Goal: Book appointment/travel/reservation

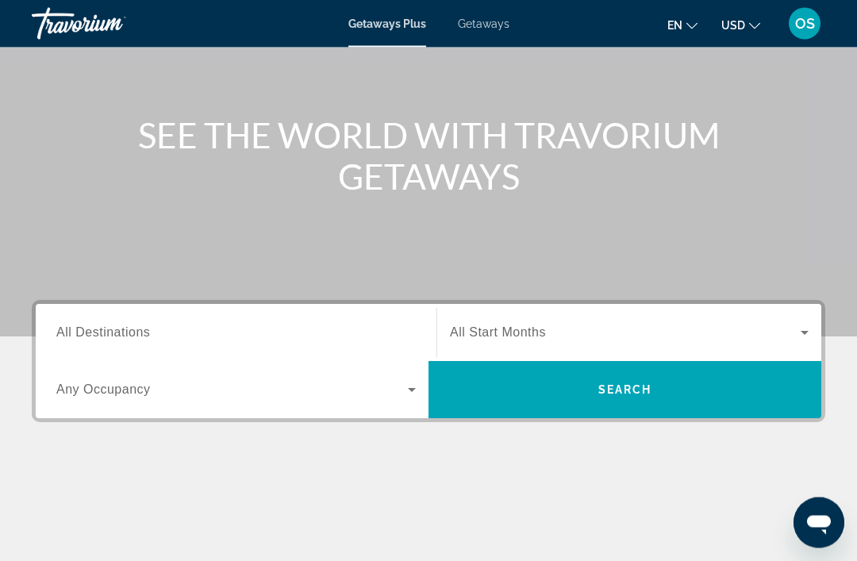
scroll to position [140, 0]
click at [260, 340] on input "Destination All Destinations" at bounding box center [236, 333] width 360 height 19
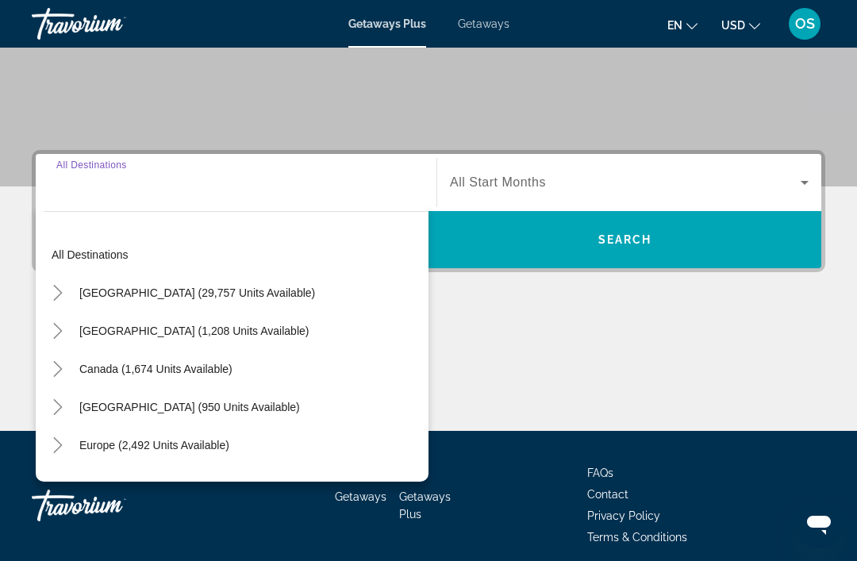
scroll to position [303, 0]
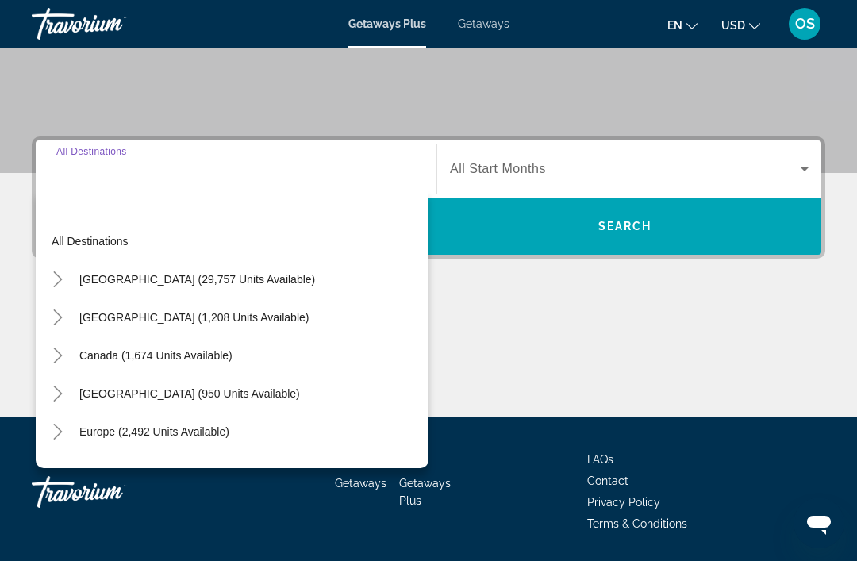
click at [216, 285] on span "[GEOGRAPHIC_DATA] (29,757 units available)" at bounding box center [197, 279] width 236 height 13
type input "**********"
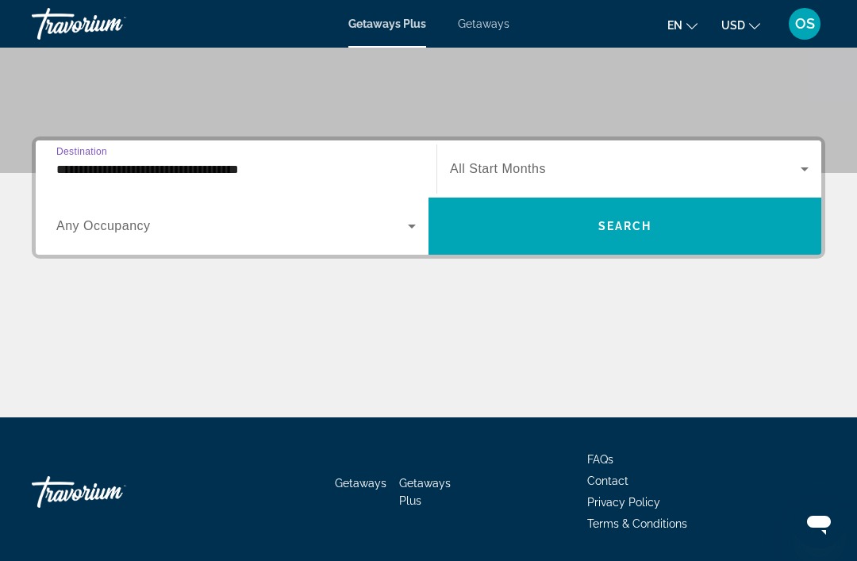
click at [502, 169] on span "All Start Months" at bounding box center [498, 168] width 96 height 13
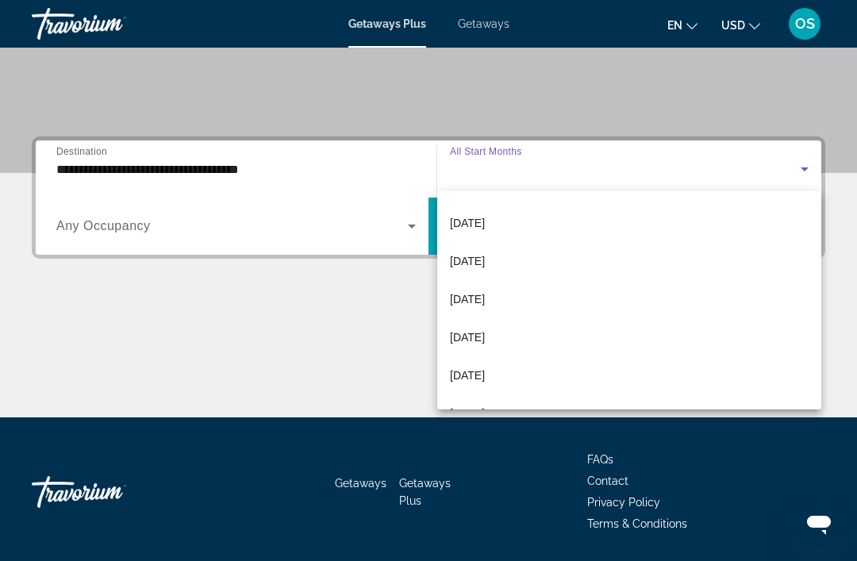
scroll to position [304, 0]
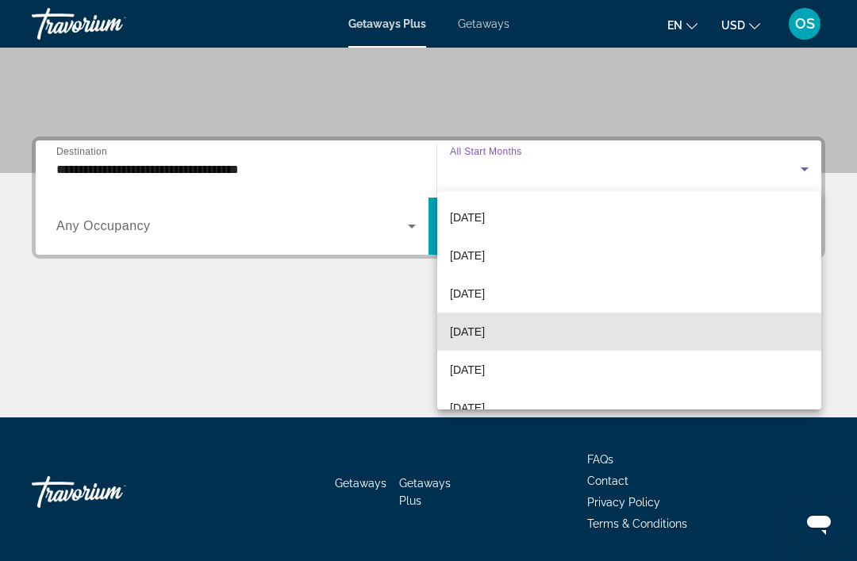
click at [483, 333] on span "[DATE]" at bounding box center [467, 331] width 35 height 19
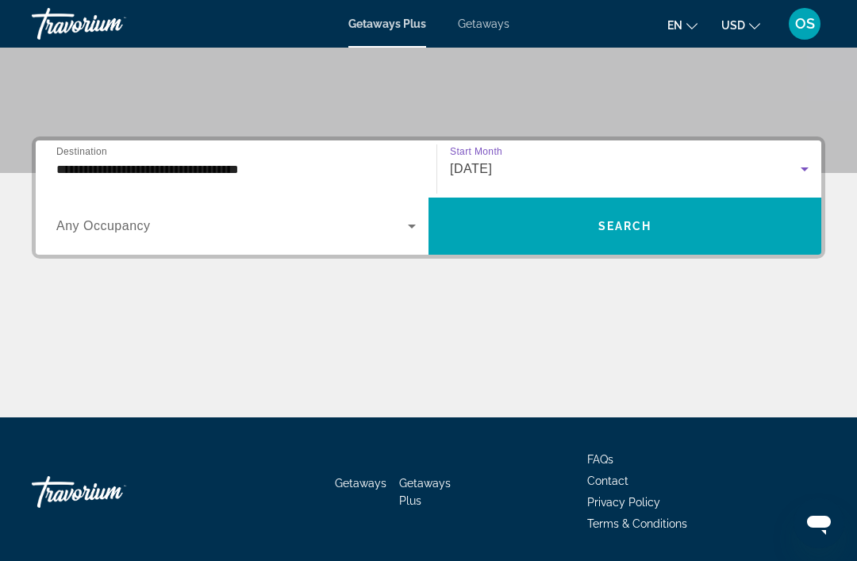
click at [402, 233] on icon "Search widget" at bounding box center [411, 226] width 19 height 19
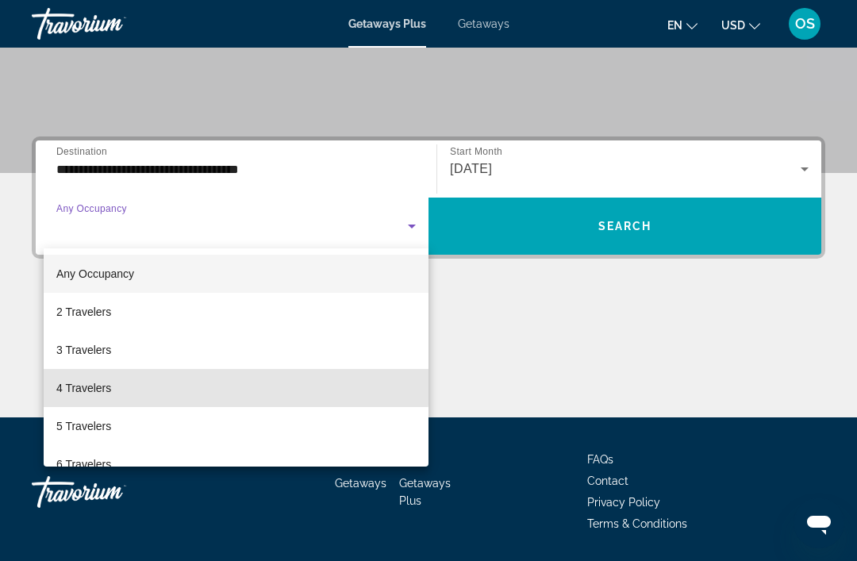
click at [109, 383] on span "4 Travelers" at bounding box center [83, 388] width 55 height 19
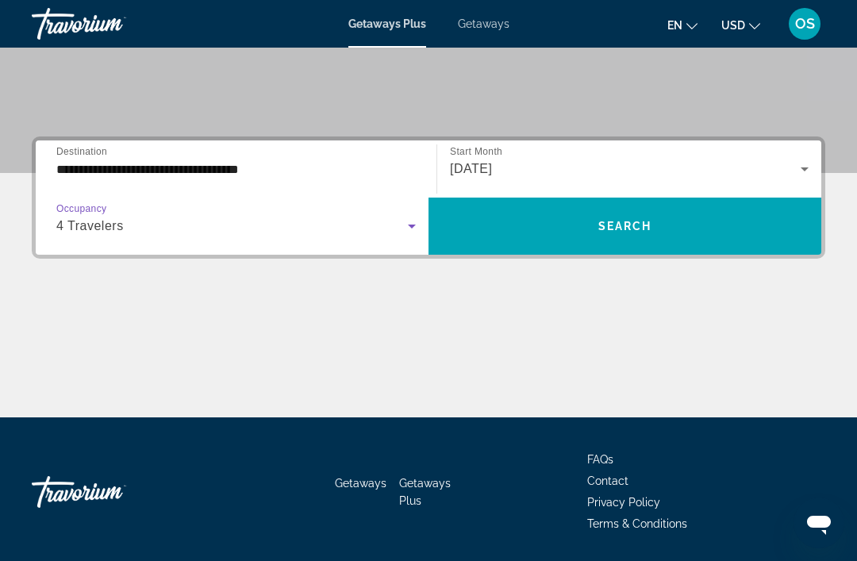
click at [628, 229] on span "Search" at bounding box center [625, 226] width 54 height 13
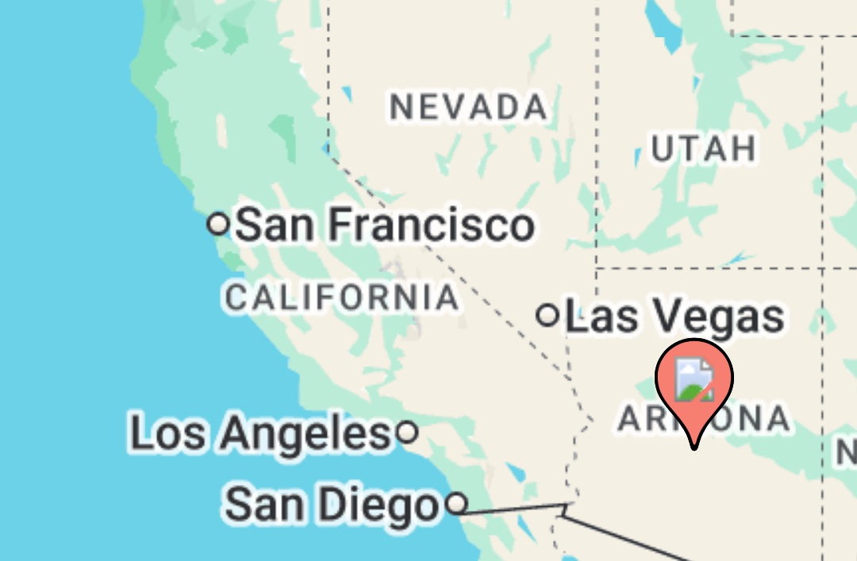
click at [221, 399] on image "Main content" at bounding box center [226, 404] width 10 height 10
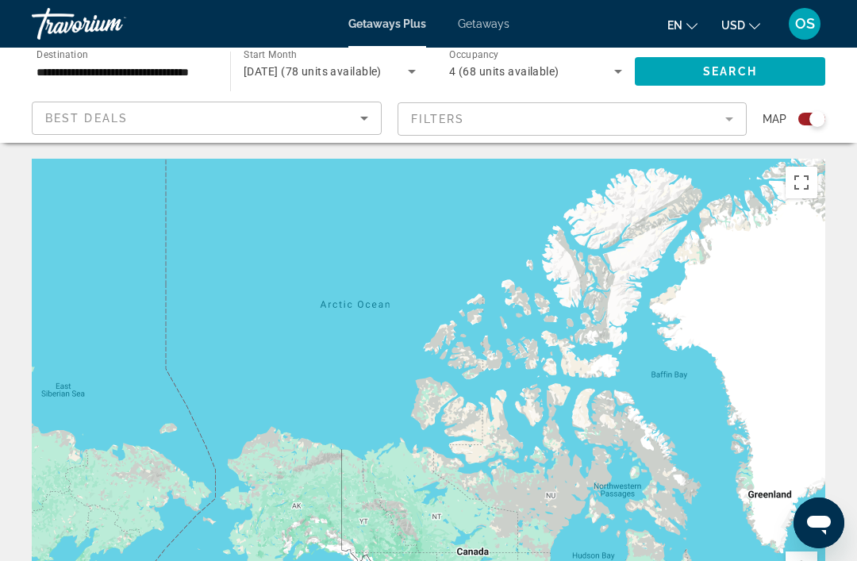
click at [722, 121] on mat-form-field "Filters" at bounding box center [573, 118] width 350 height 33
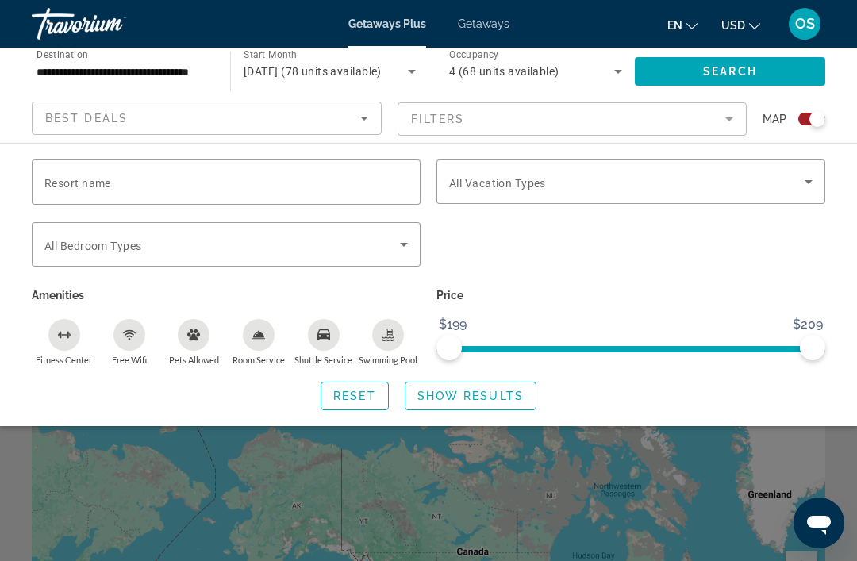
click at [727, 114] on mat-form-field "Filters" at bounding box center [573, 118] width 350 height 33
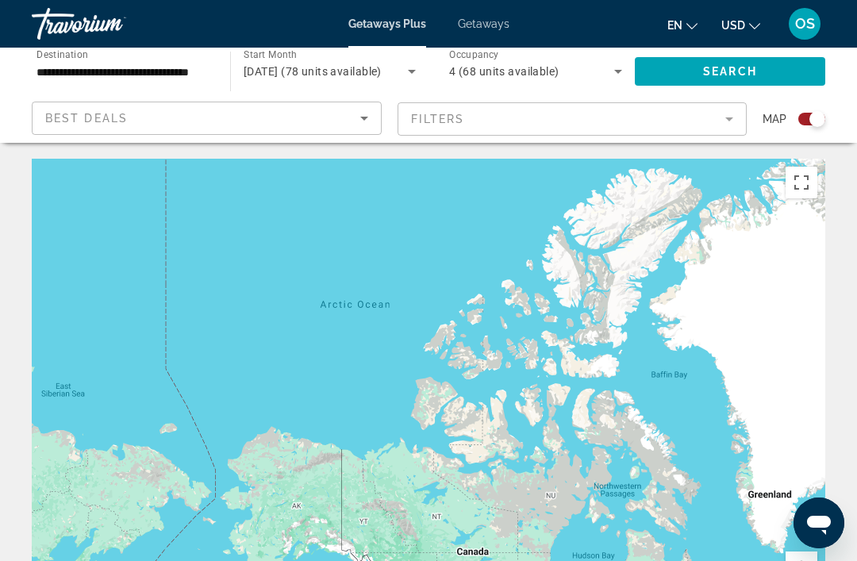
click at [400, 66] on div "July 2026 (78 units available)" at bounding box center [326, 71] width 164 height 19
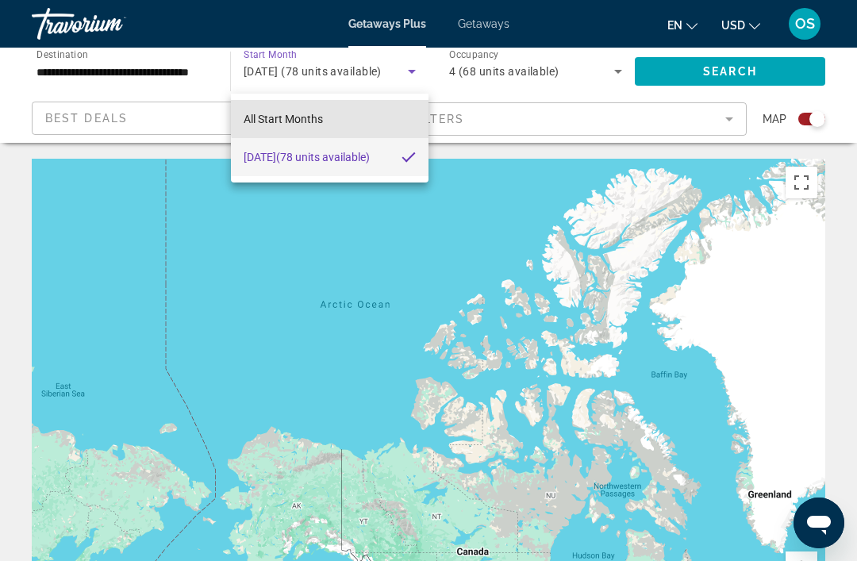
click at [348, 117] on mat-option "All Start Months" at bounding box center [330, 119] width 198 height 38
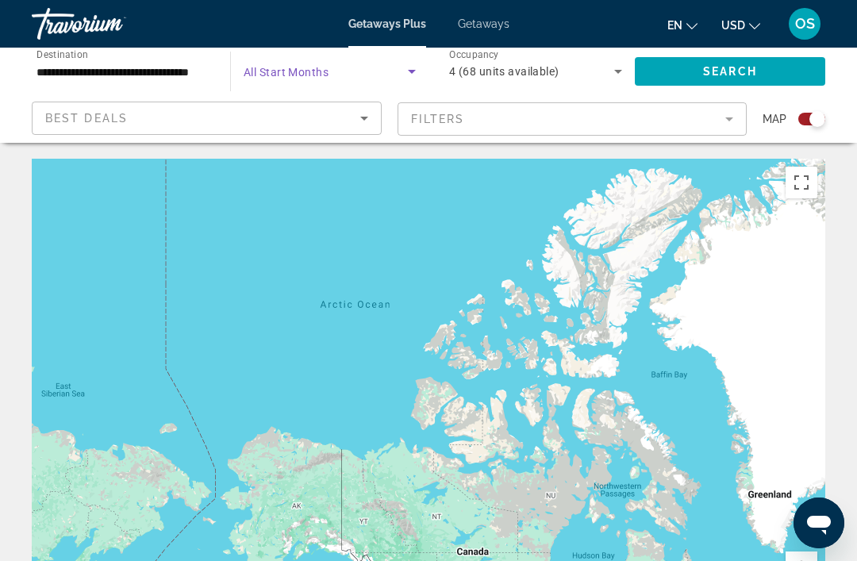
click at [760, 76] on span "Search widget" at bounding box center [730, 71] width 191 height 38
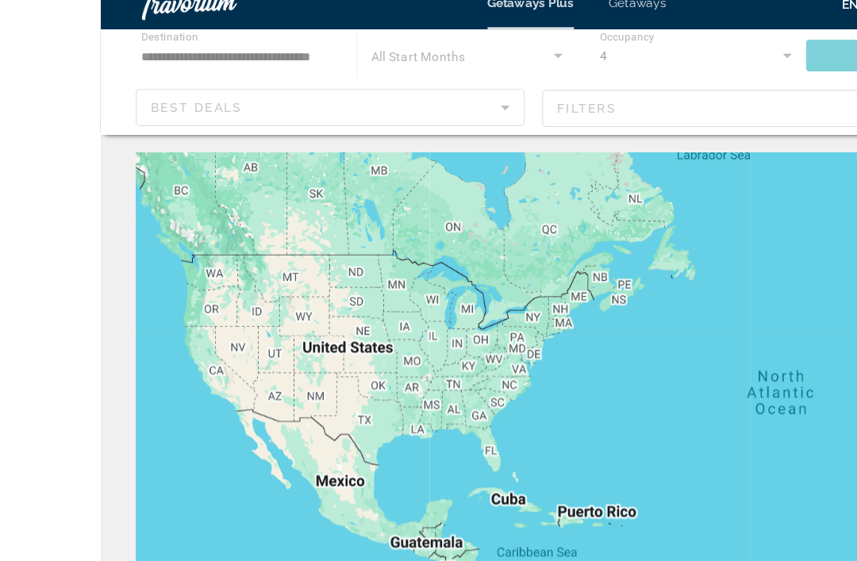
scroll to position [5, 0]
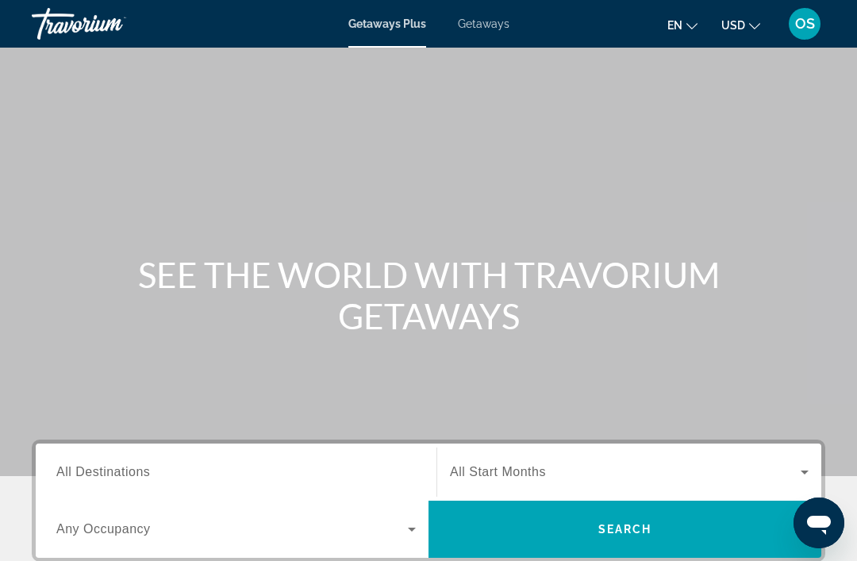
click at [232, 476] on input "Destination All Destinations" at bounding box center [236, 473] width 360 height 19
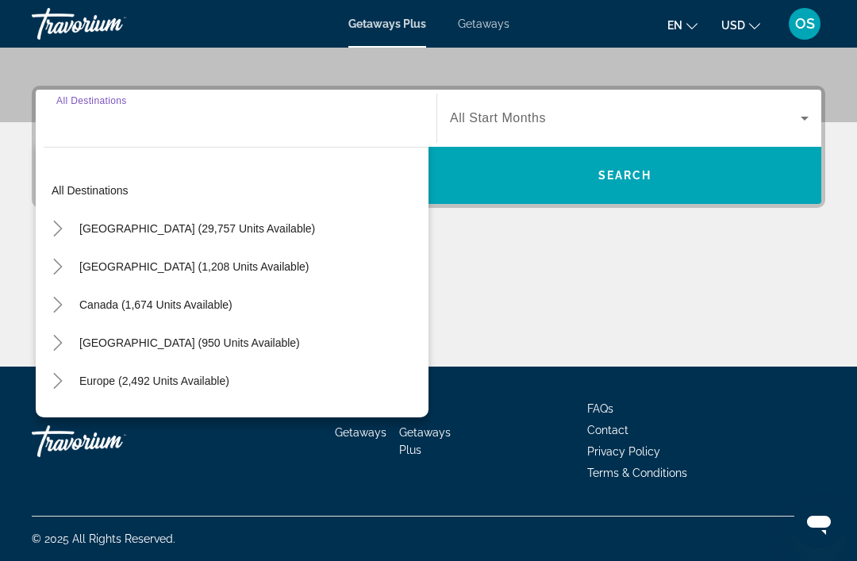
click at [536, 118] on span "All Start Months" at bounding box center [498, 117] width 96 height 13
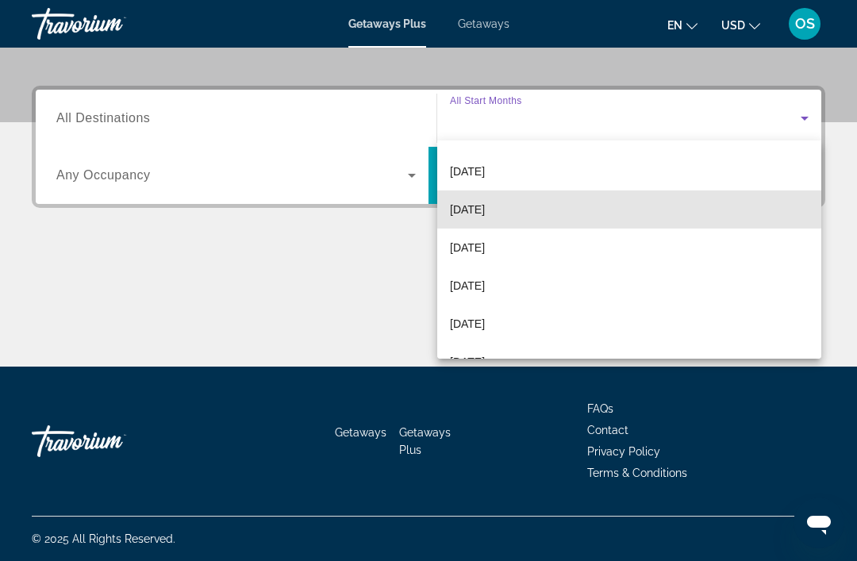
scroll to position [184, 0]
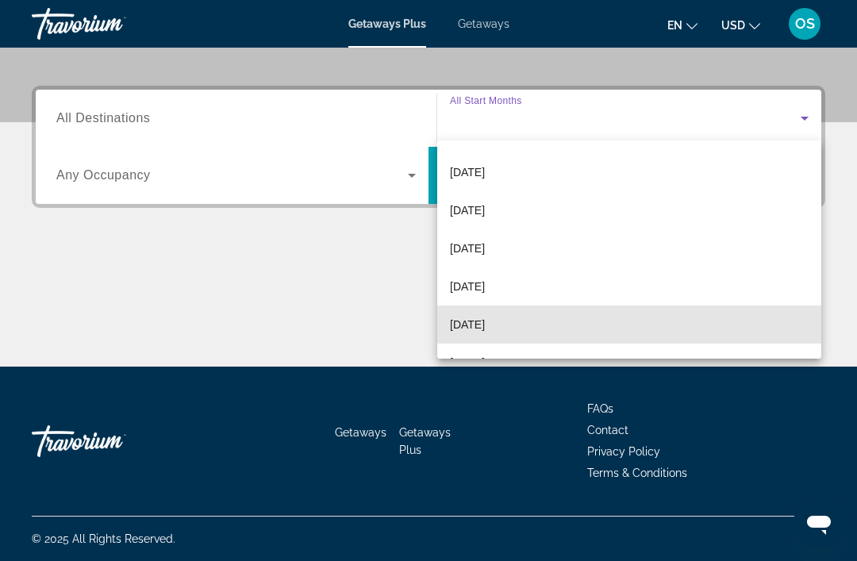
click at [485, 328] on span "[DATE]" at bounding box center [467, 324] width 35 height 19
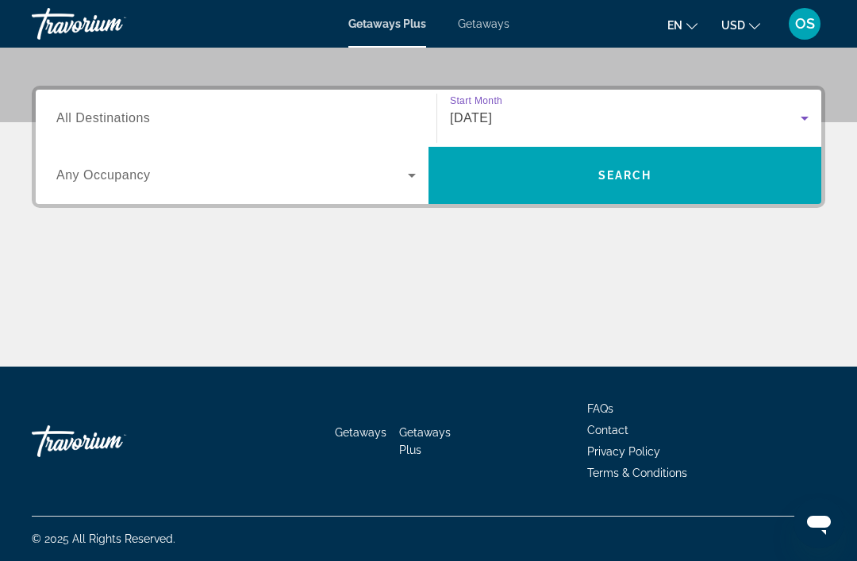
click at [410, 168] on icon "Search widget" at bounding box center [411, 175] width 19 height 19
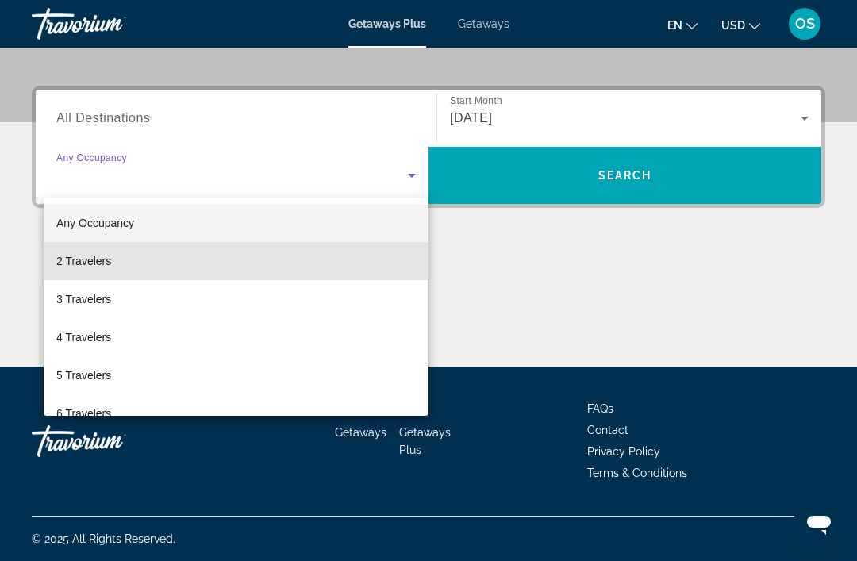
click at [115, 262] on mat-option "2 Travelers" at bounding box center [236, 261] width 385 height 38
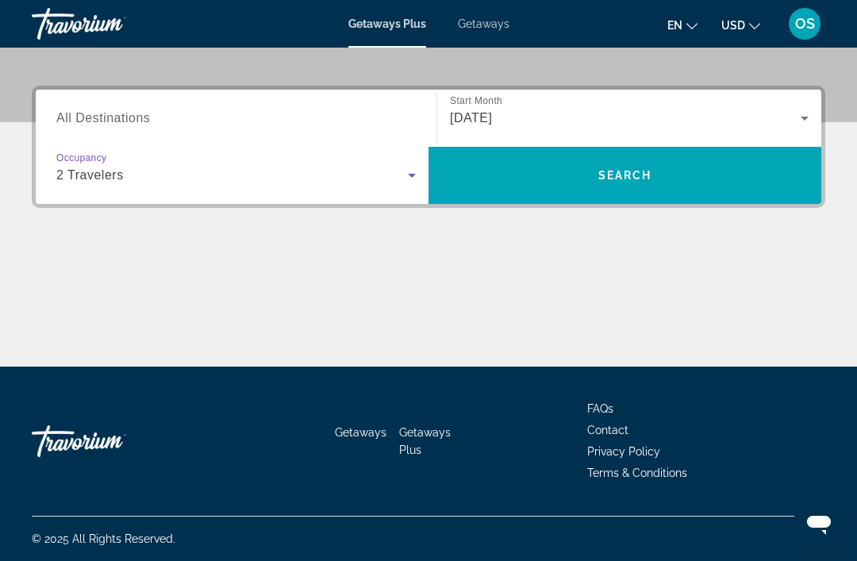
click at [706, 185] on span "Search widget" at bounding box center [625, 175] width 393 height 38
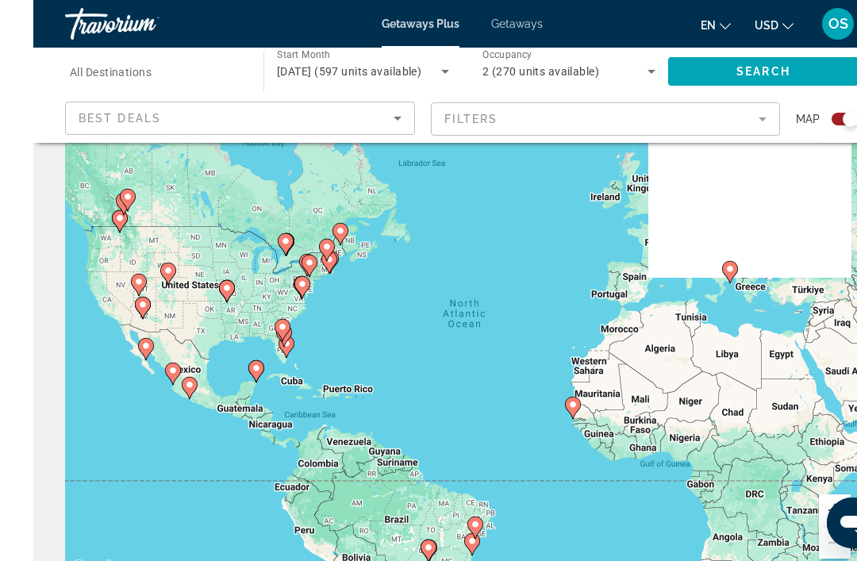
scroll to position [56, 0]
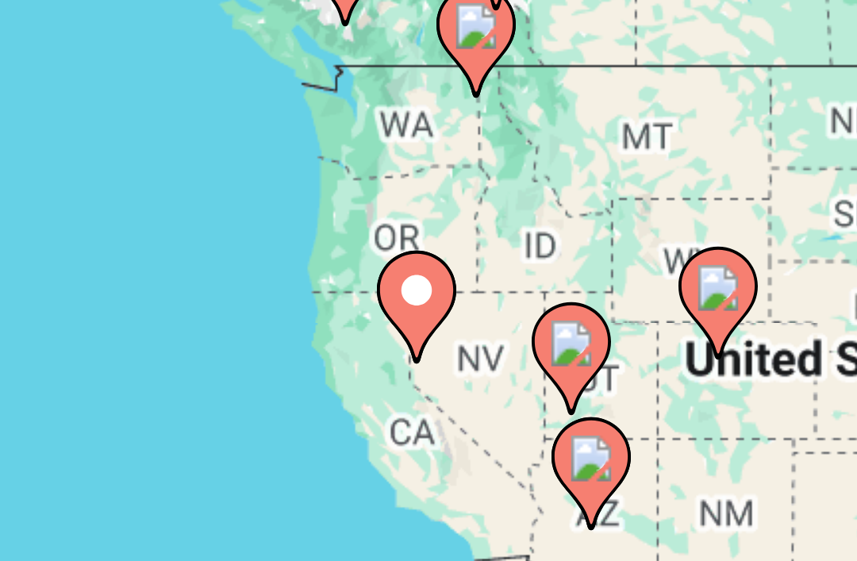
type input "**********"
click at [183, 279] on image "Main content" at bounding box center [188, 284] width 10 height 10
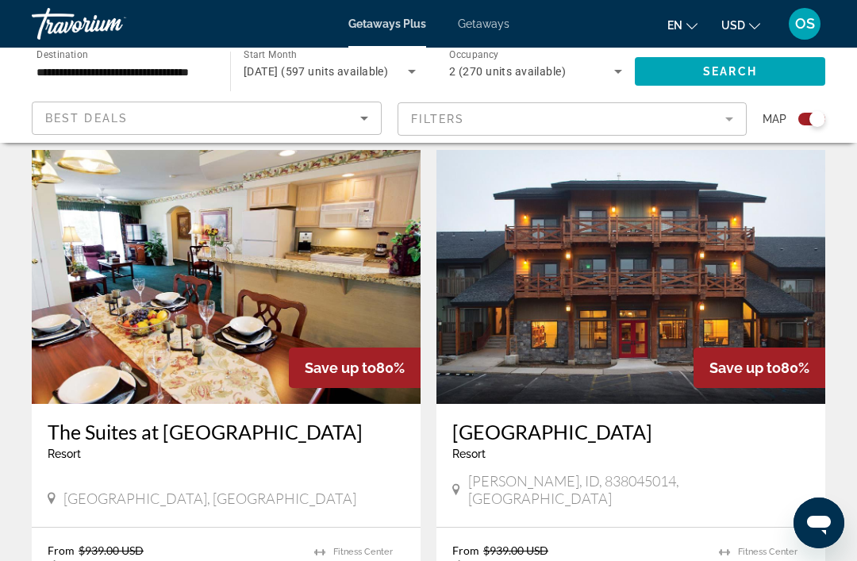
scroll to position [3355, 0]
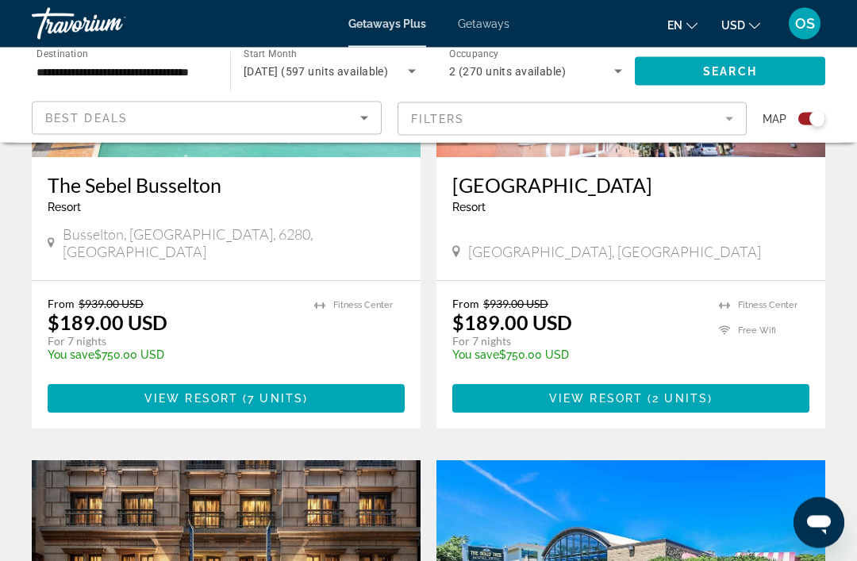
click at [737, 112] on mat-form-field "Filters" at bounding box center [573, 118] width 350 height 33
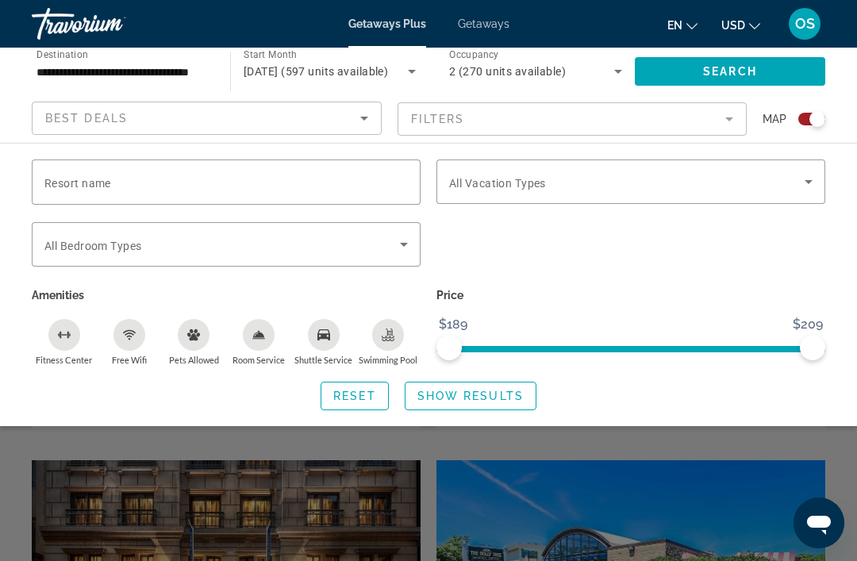
click at [804, 182] on icon "Search widget" at bounding box center [808, 181] width 19 height 19
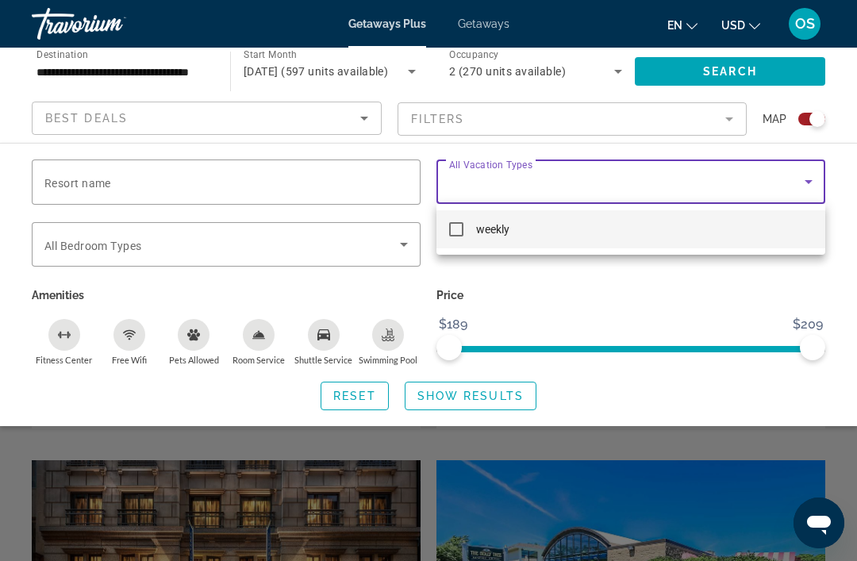
click at [811, 175] on div at bounding box center [428, 280] width 857 height 561
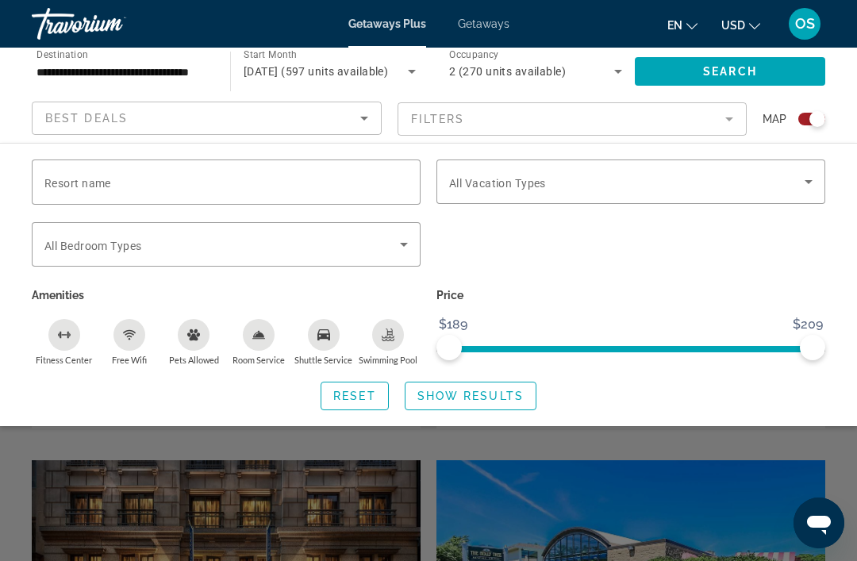
click at [219, 189] on input "Resort name" at bounding box center [226, 182] width 364 height 19
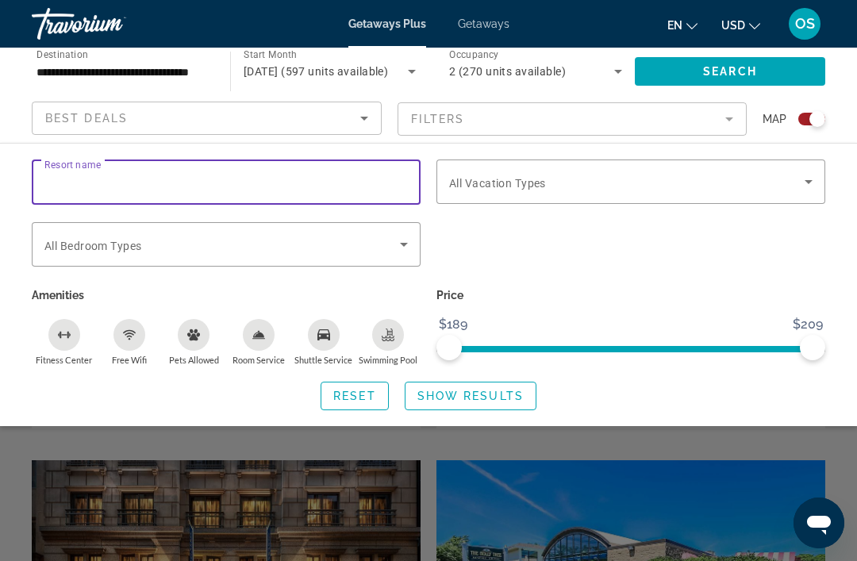
scroll to position [1344, 0]
type input "**********"
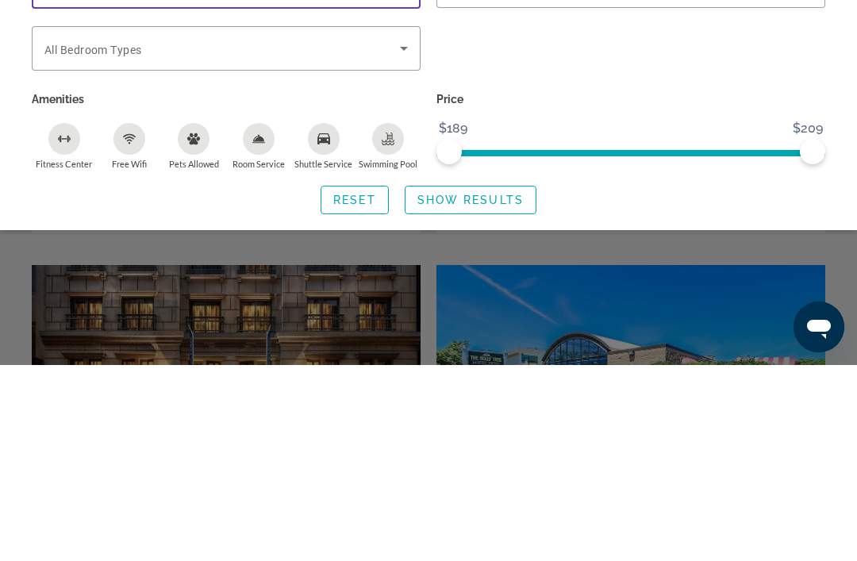
click at [489, 390] on span "Show Results" at bounding box center [471, 396] width 106 height 13
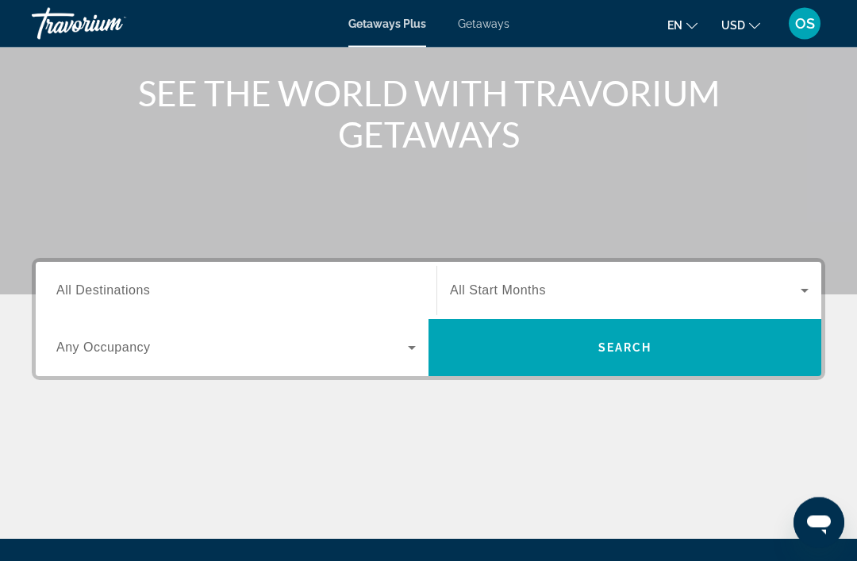
scroll to position [182, 0]
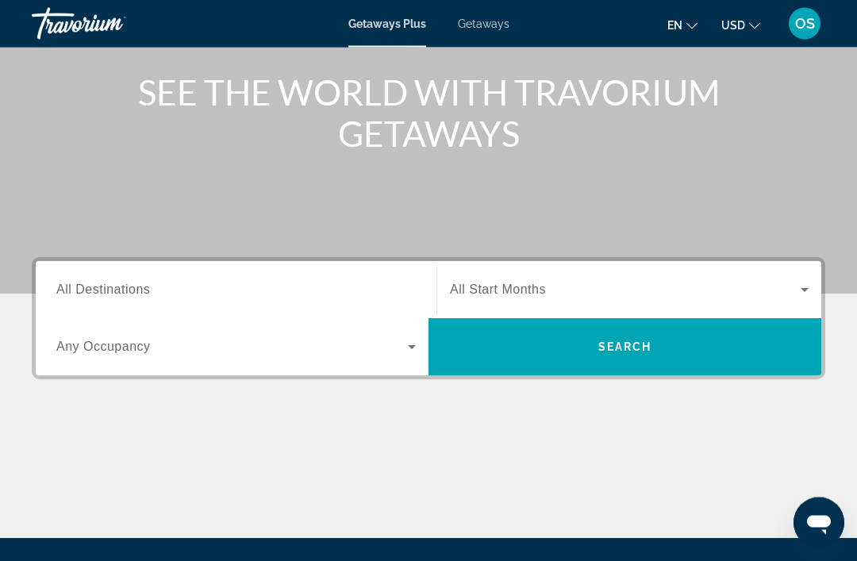
click at [787, 298] on span "Search widget" at bounding box center [625, 290] width 351 height 19
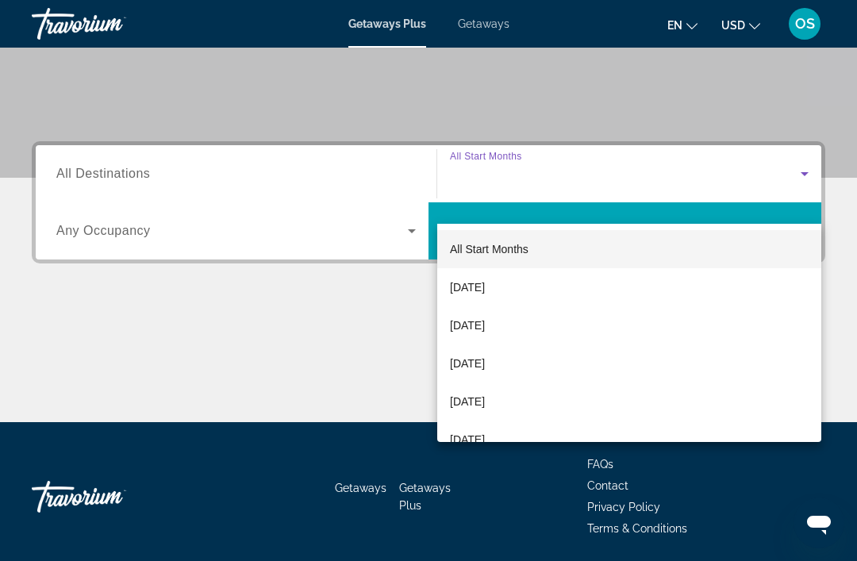
scroll to position [303, 0]
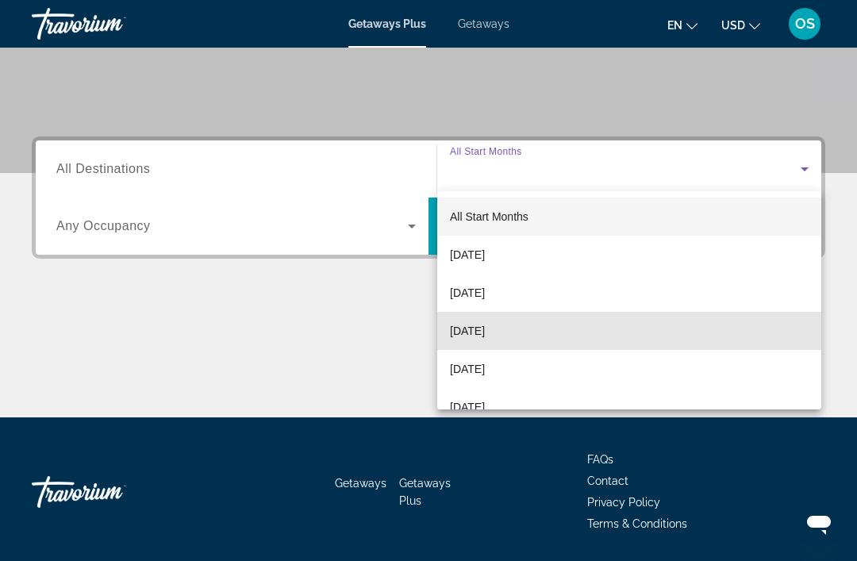
click at [485, 339] on span "[DATE]" at bounding box center [467, 330] width 35 height 19
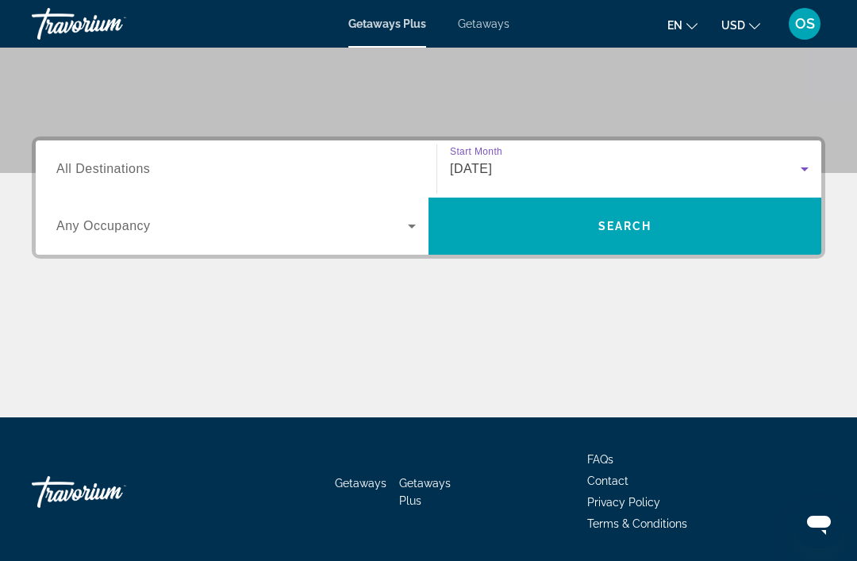
click at [391, 234] on span "Search widget" at bounding box center [232, 226] width 352 height 19
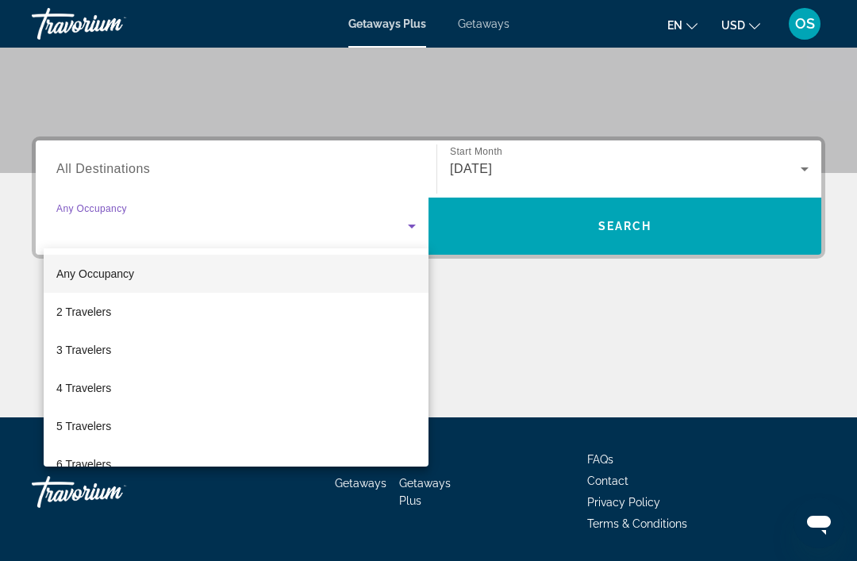
click at [406, 236] on div at bounding box center [428, 280] width 857 height 561
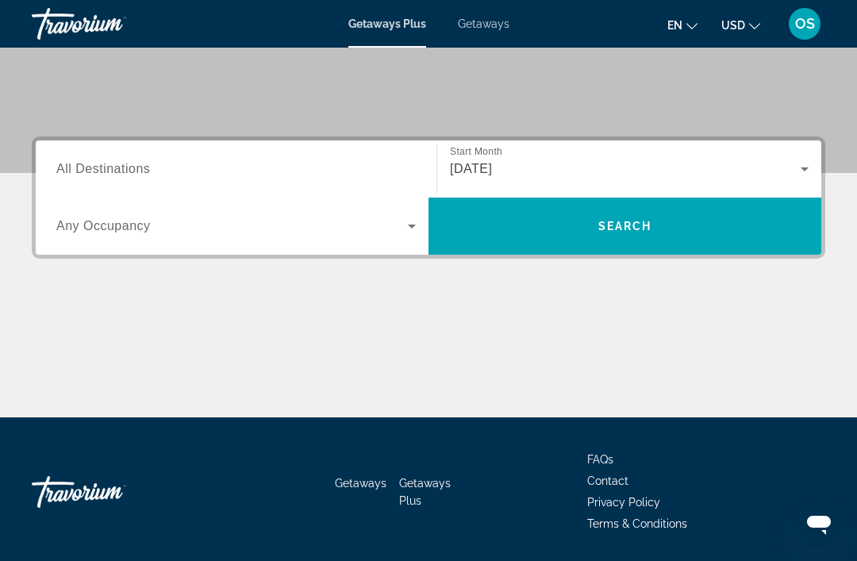
click at [214, 176] on input "Destination All Destinations" at bounding box center [236, 169] width 360 height 19
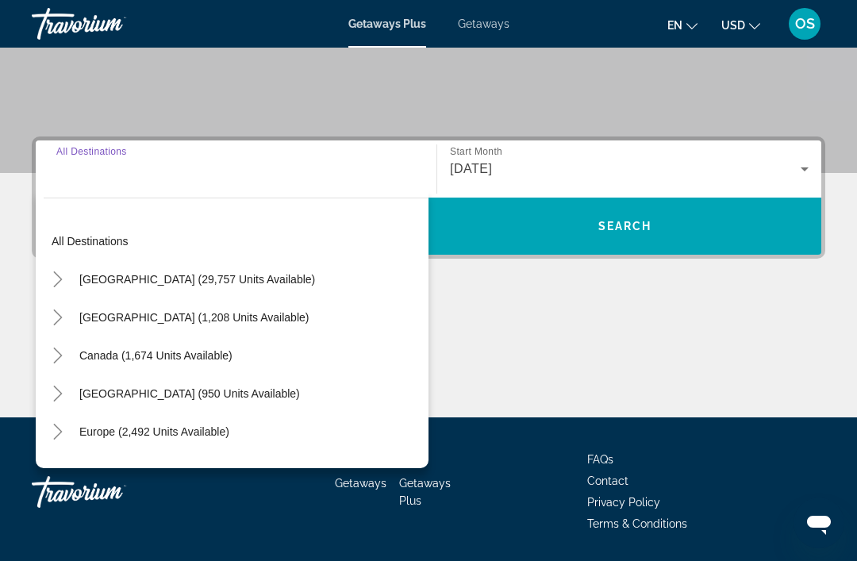
click at [213, 275] on span "[GEOGRAPHIC_DATA] (29,757 units available)" at bounding box center [197, 279] width 236 height 13
type input "**********"
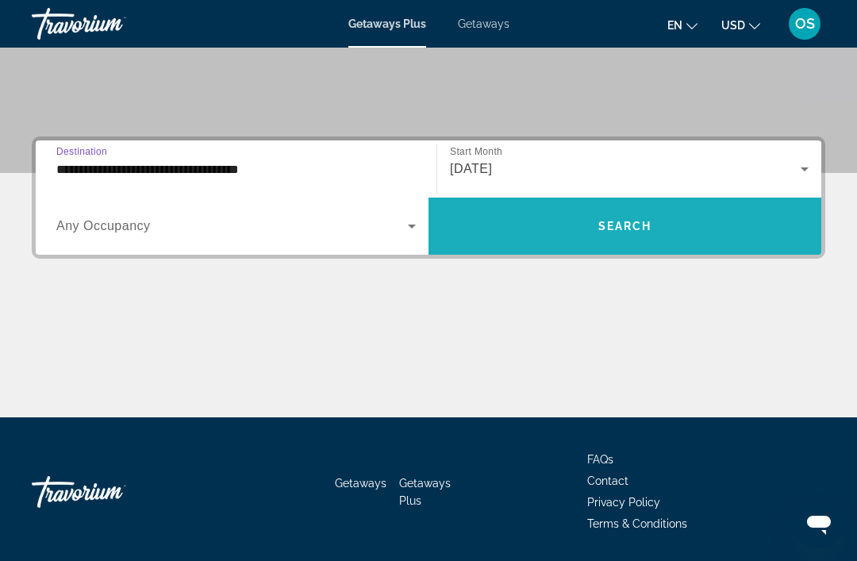
click at [656, 240] on span "Search widget" at bounding box center [625, 226] width 393 height 38
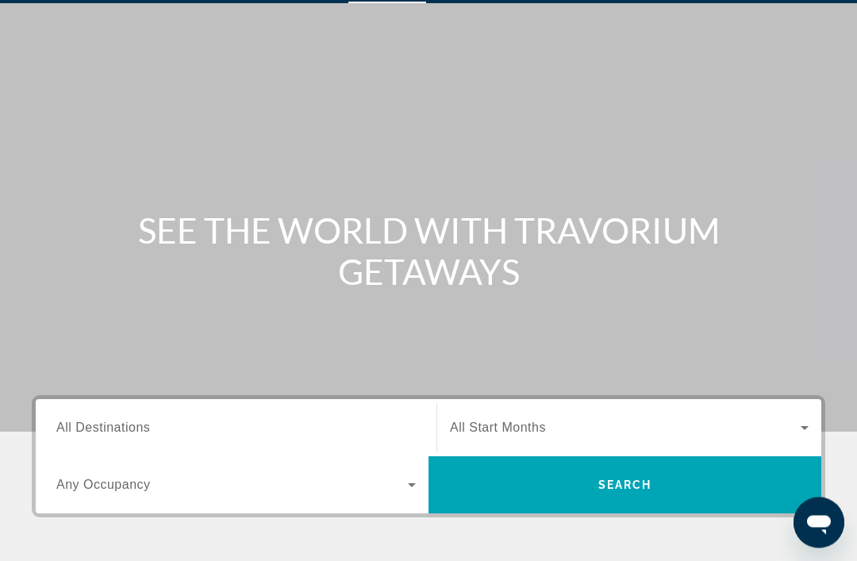
scroll to position [52, 0]
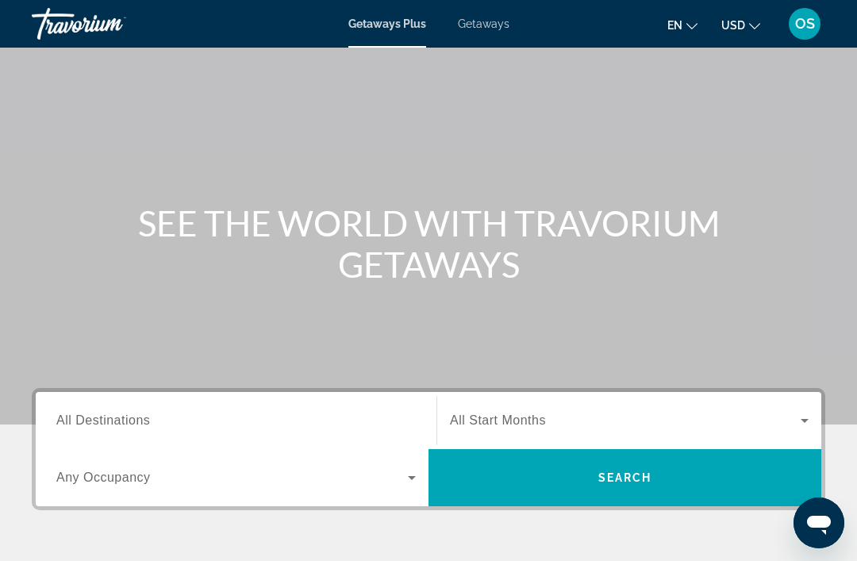
click at [393, 419] on input "Destination All Destinations" at bounding box center [236, 421] width 360 height 19
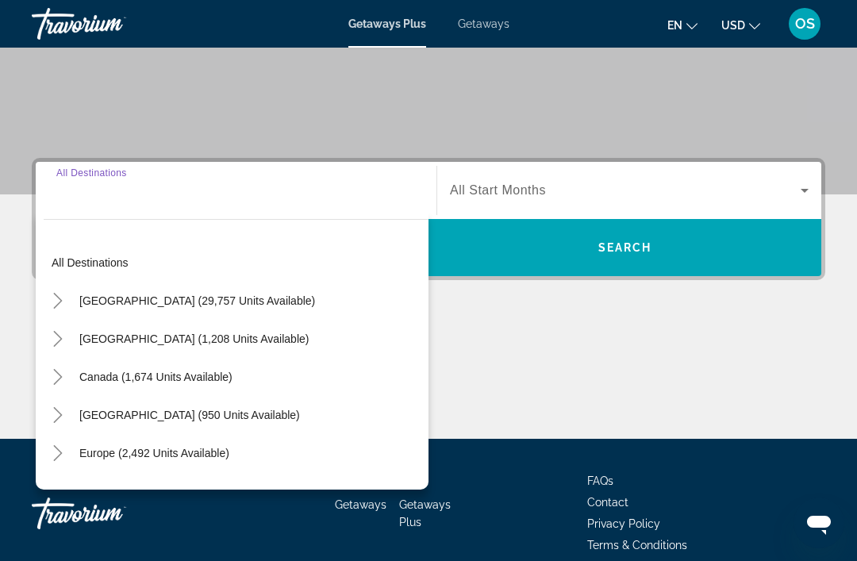
scroll to position [303, 0]
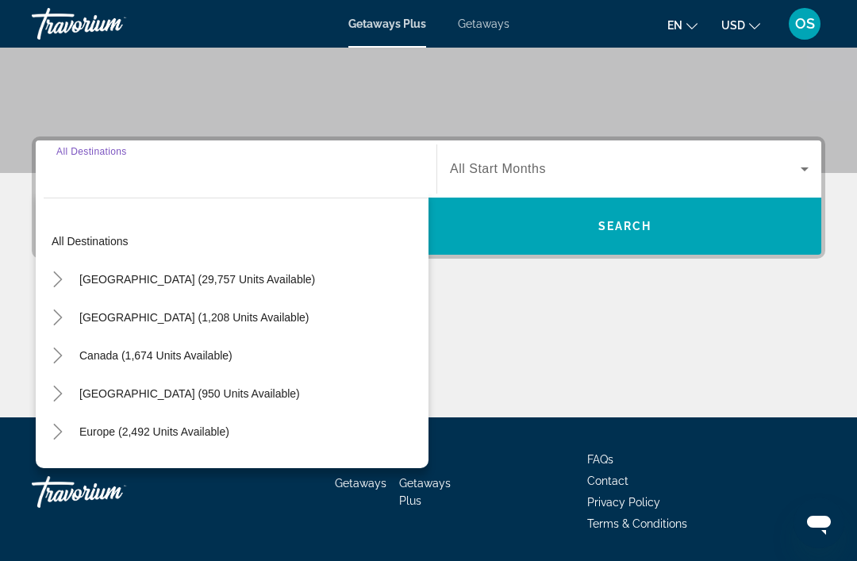
click at [221, 285] on span "[GEOGRAPHIC_DATA] (29,757 units available)" at bounding box center [197, 279] width 236 height 13
type input "**********"
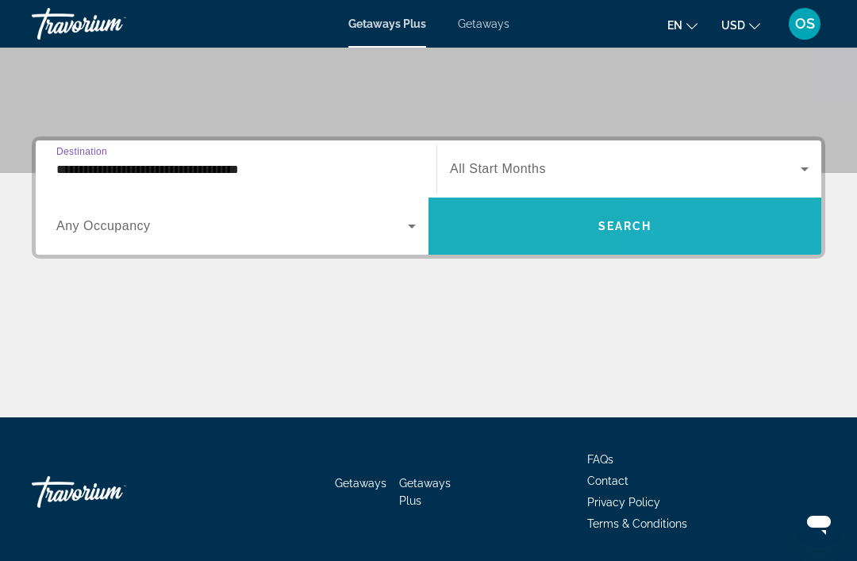
click at [664, 238] on span "Search widget" at bounding box center [625, 226] width 393 height 38
